Goal: Complete application form

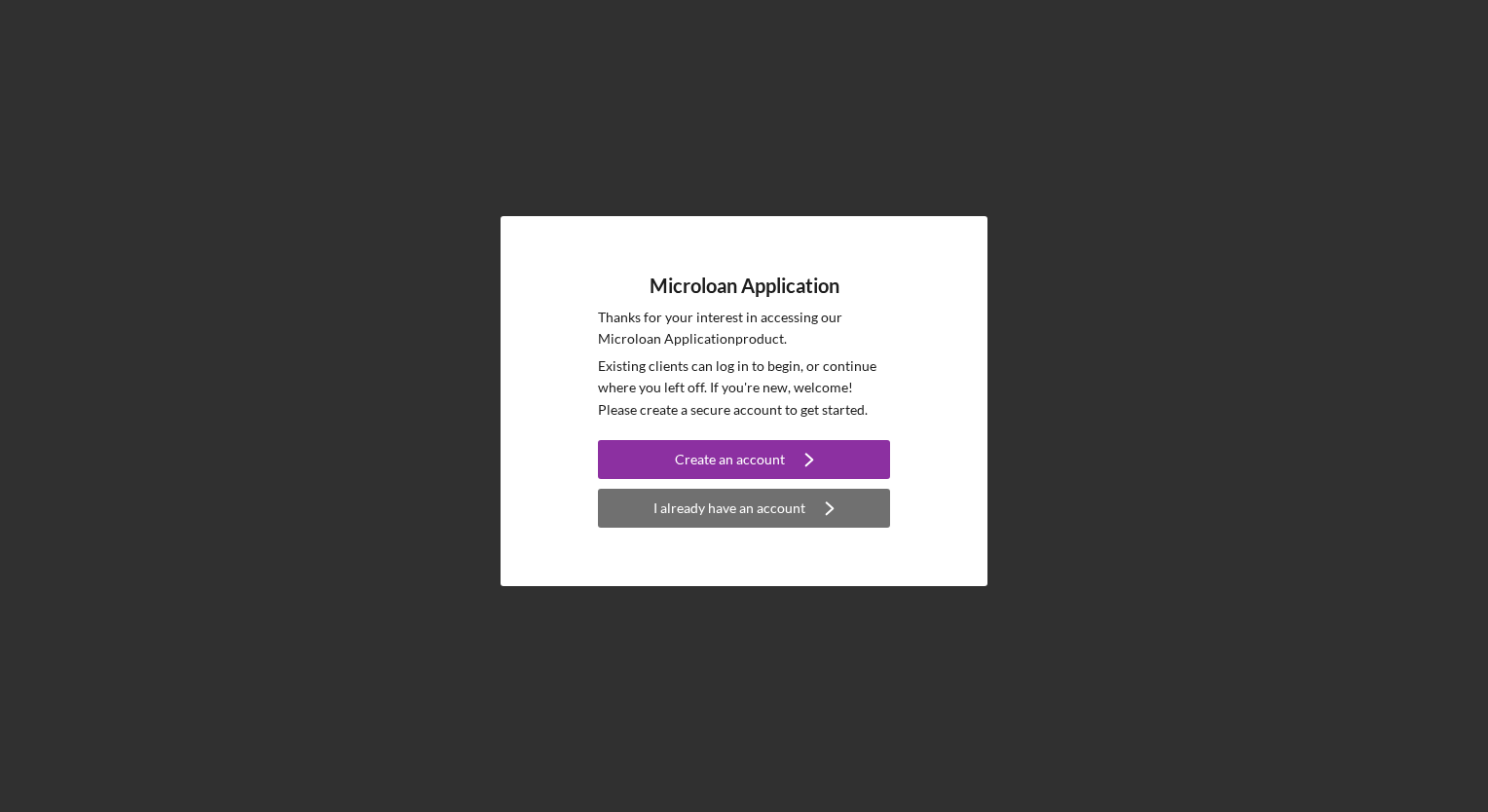
click at [739, 505] on div "I already have an account" at bounding box center [729, 508] width 152 height 39
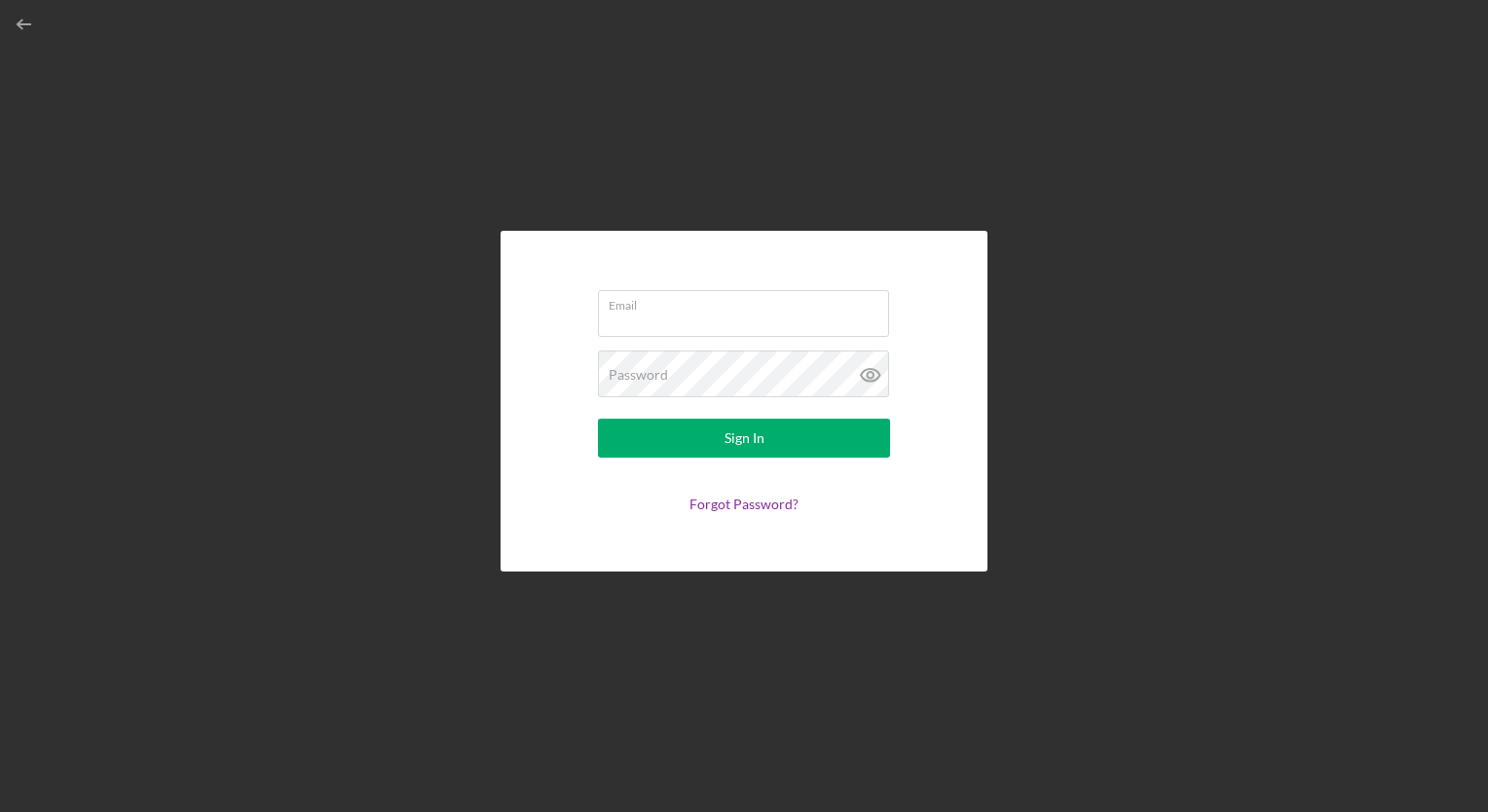
type input "[EMAIL_ADDRESS][DOMAIN_NAME]"
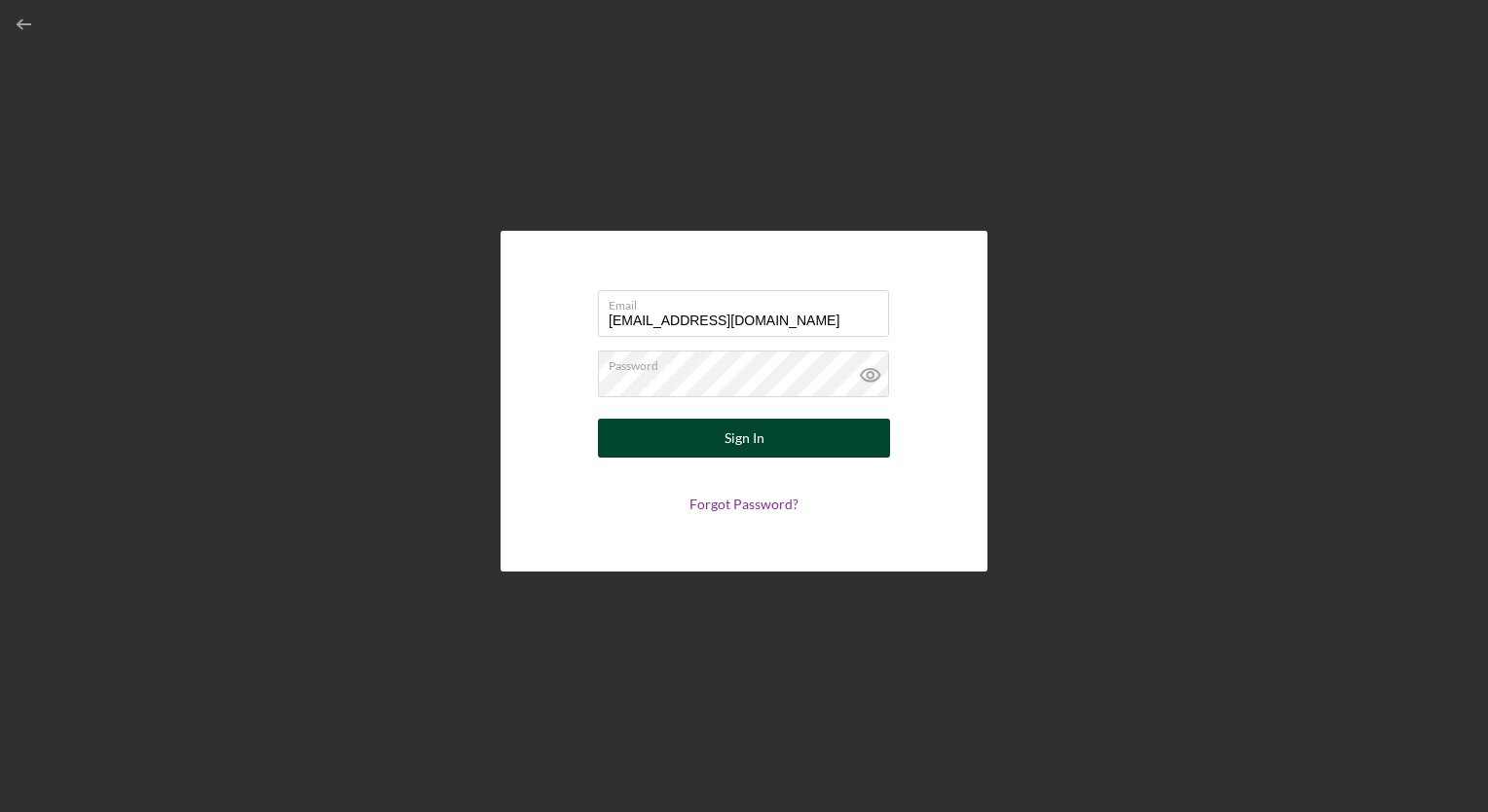
click at [741, 438] on div "Sign In" at bounding box center [744, 438] width 40 height 39
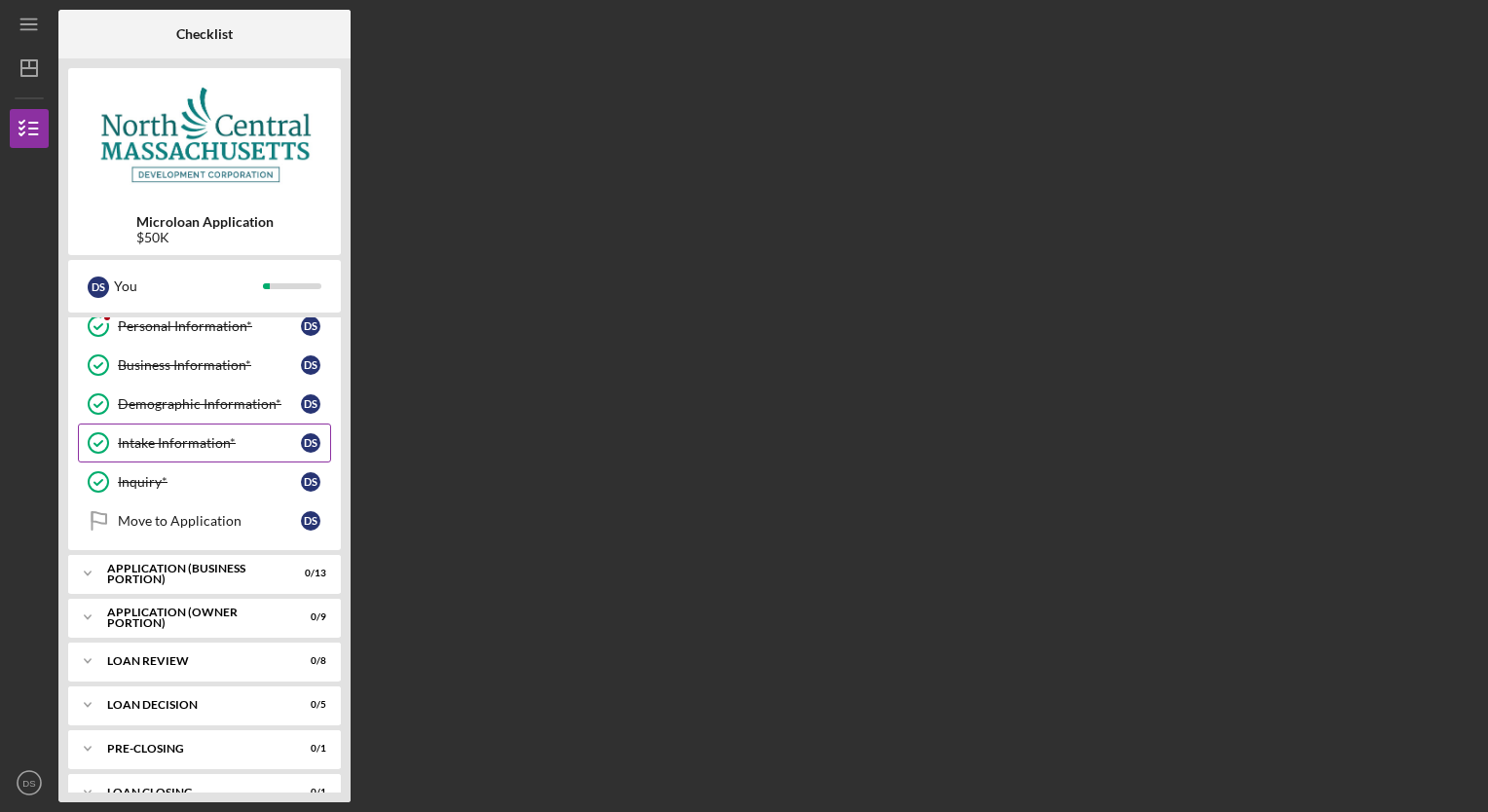
scroll to position [77, 0]
